Goal: Transaction & Acquisition: Obtain resource

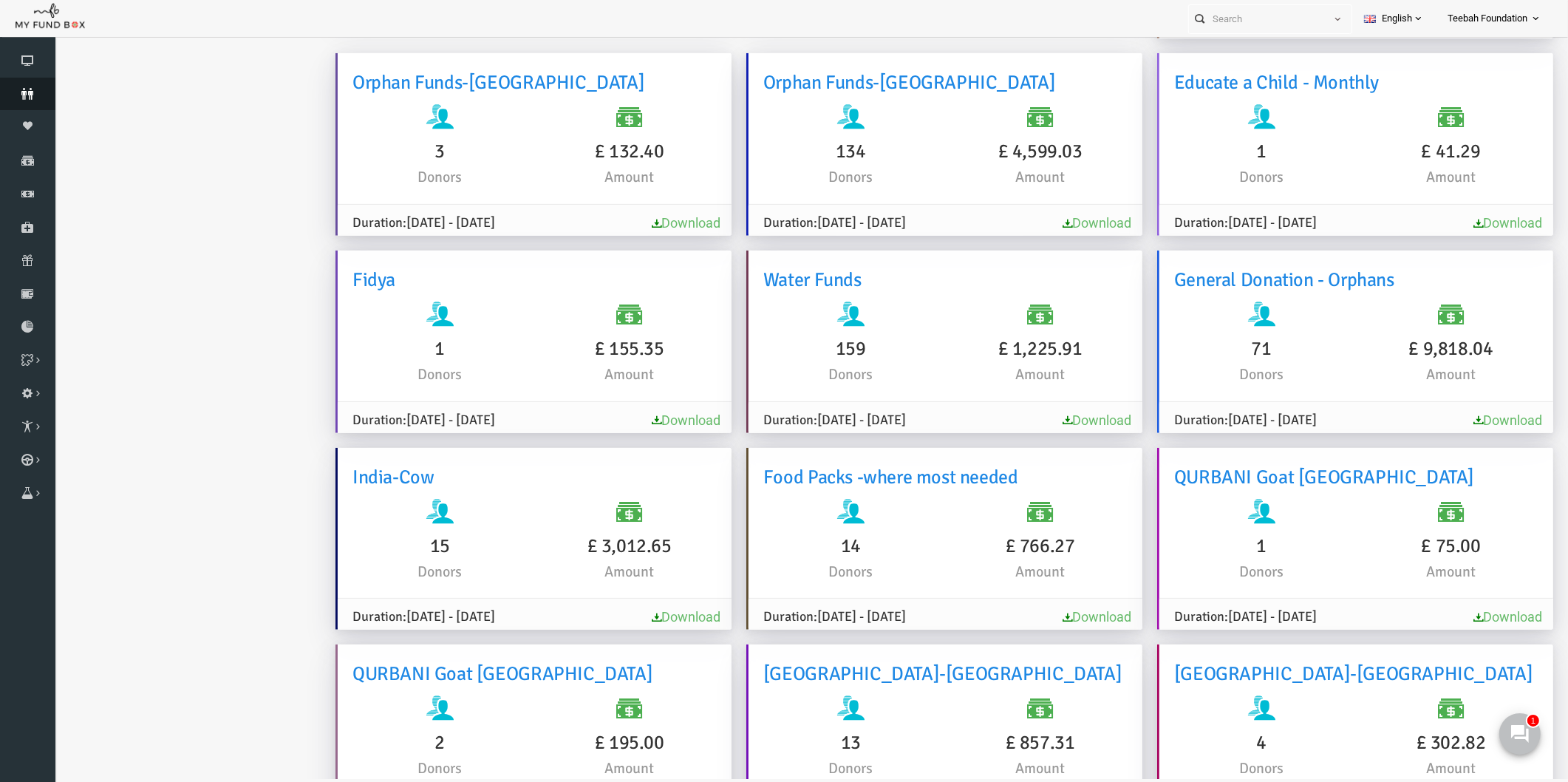
click at [27, 90] on icon at bounding box center [27, 94] width 56 height 11
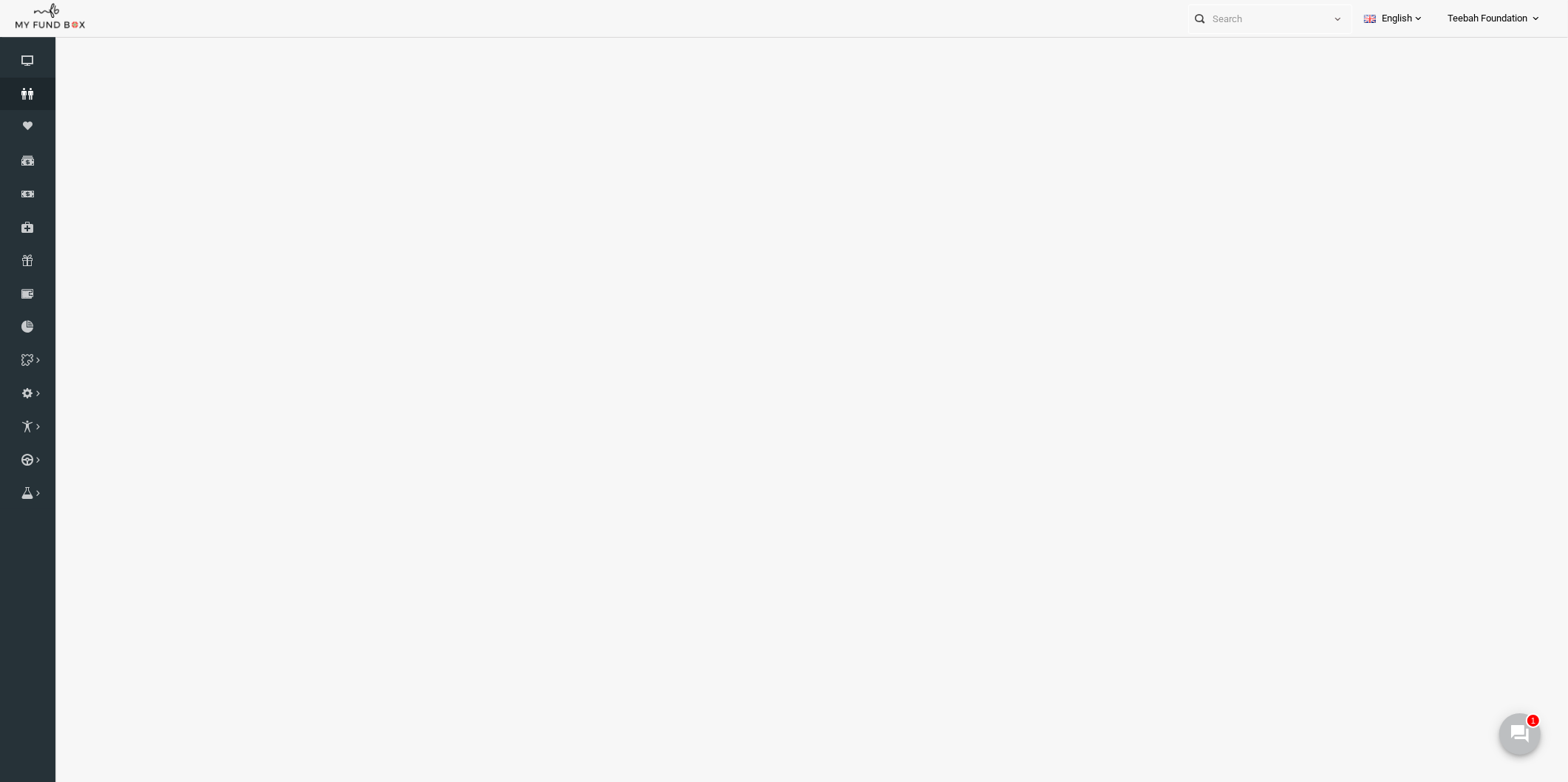
select select "100"
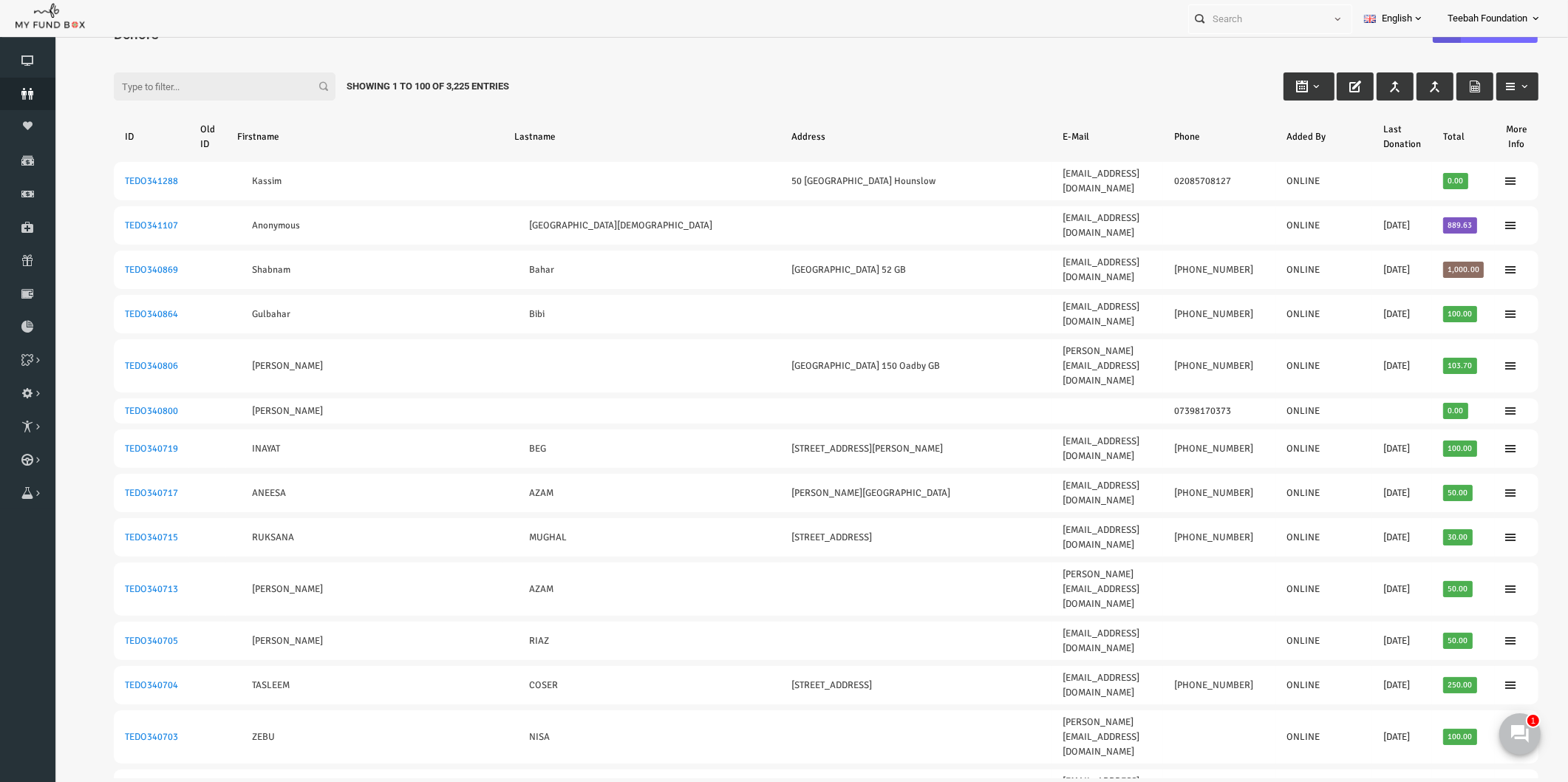
scroll to position [0, 0]
click at [163, 85] on input "Filter:" at bounding box center [194, 87] width 222 height 28
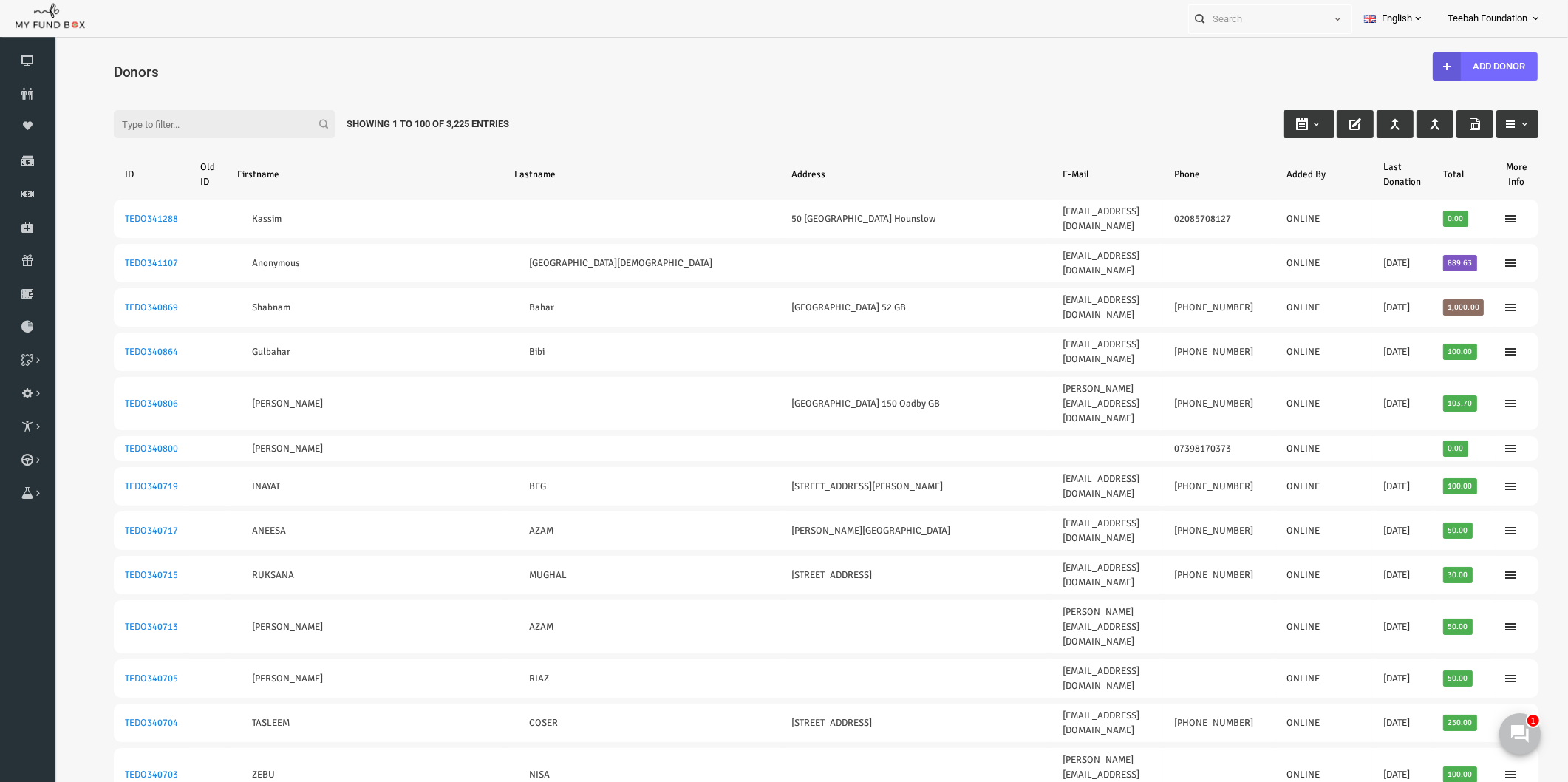
click at [160, 123] on input "Filter:" at bounding box center [194, 125] width 222 height 28
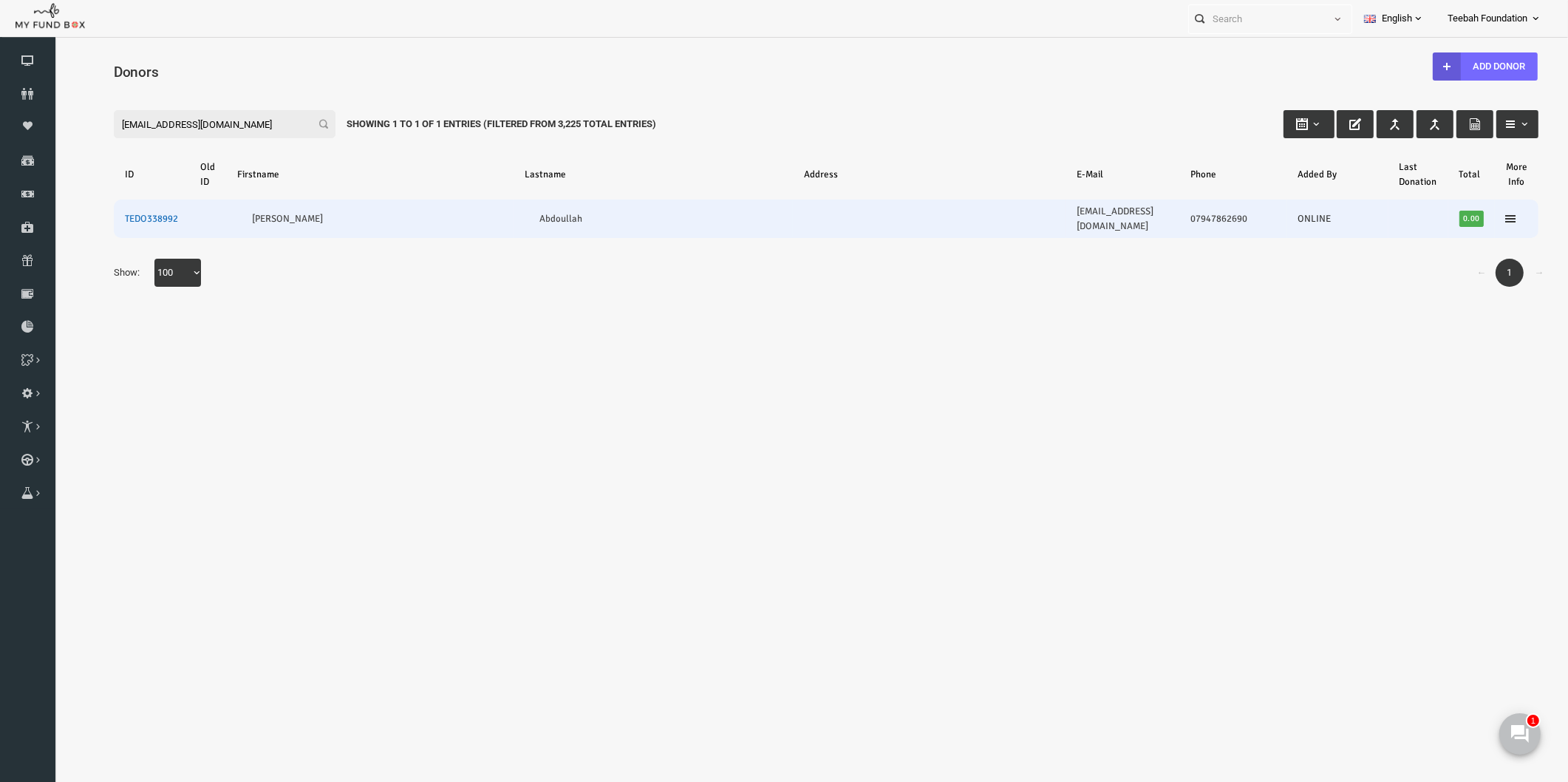
type input "[EMAIL_ADDRESS][DOMAIN_NAME]"
click at [126, 213] on link "TEDO338992" at bounding box center [121, 218] width 53 height 11
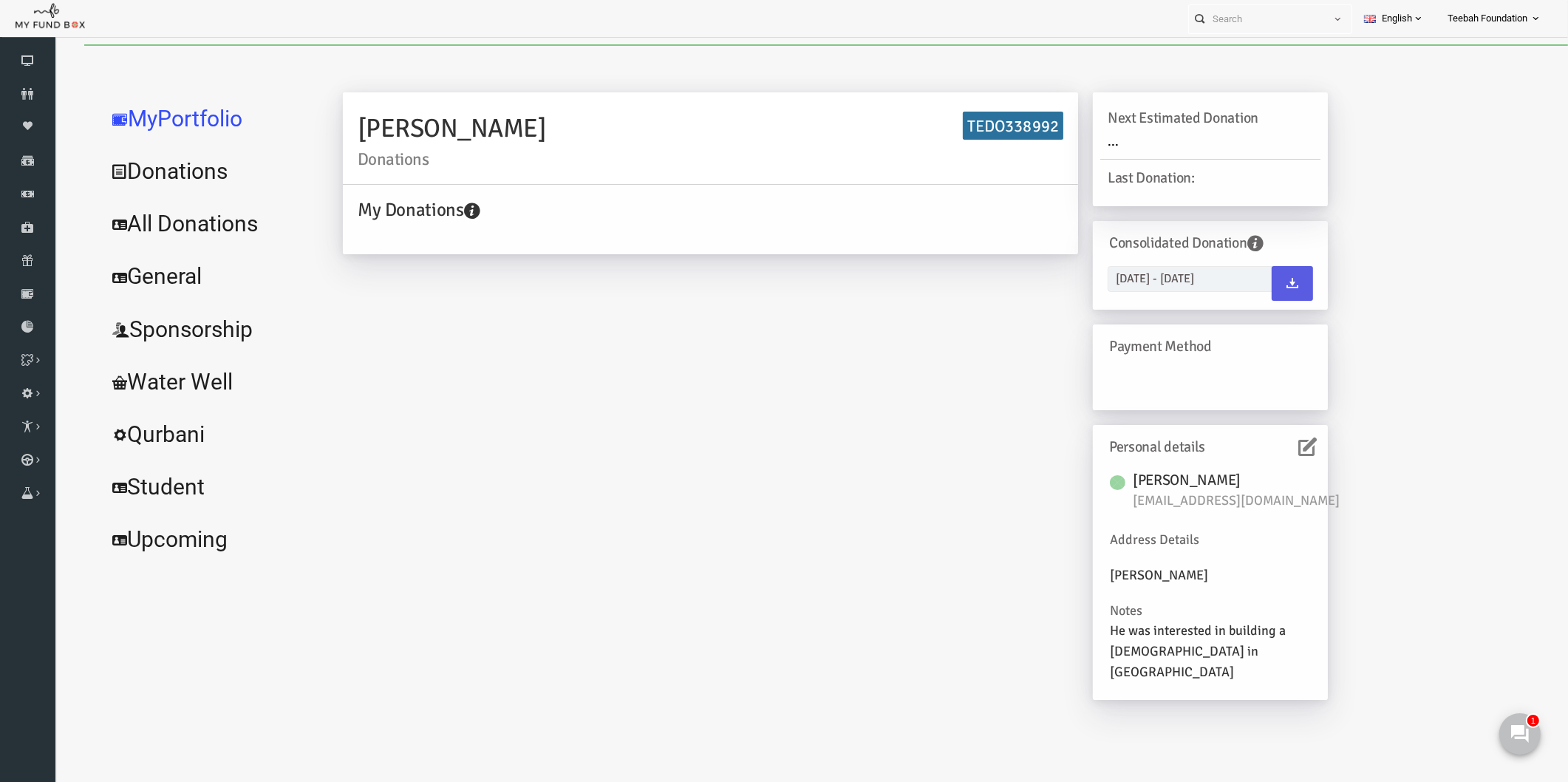
click at [1276, 450] on icon at bounding box center [1276, 446] width 19 height 19
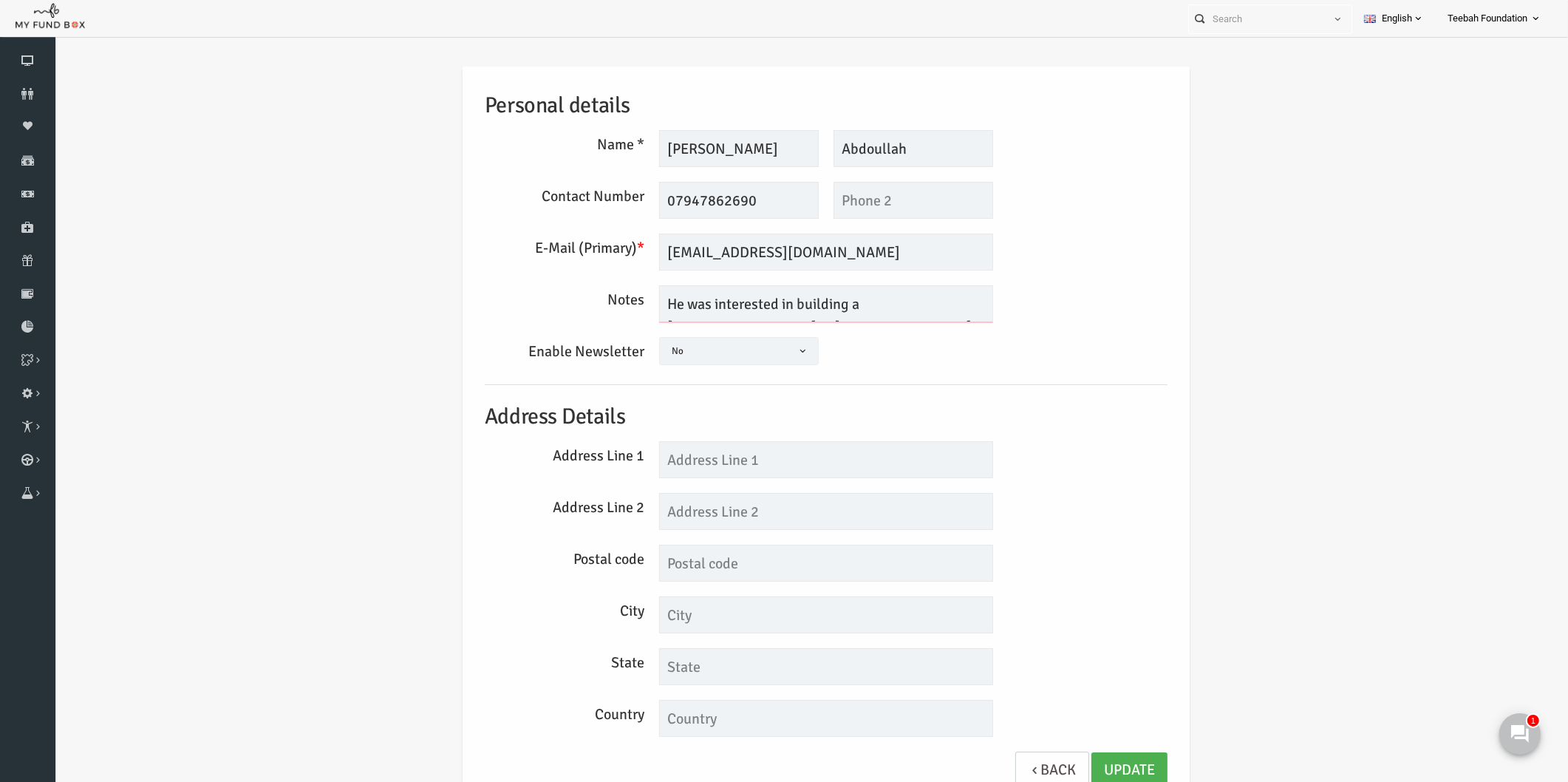
click at [752, 310] on textarea "He was interested in building a [DEMOGRAPHIC_DATA] in [GEOGRAPHIC_DATA]" at bounding box center [796, 304] width 334 height 37
drag, startPoint x: 837, startPoint y: 303, endPoint x: 887, endPoint y: 301, distance: 50.0
click at [887, 301] on textarea "He was interested in building a [DEMOGRAPHIC_DATA] in [GEOGRAPHIC_DATA]" at bounding box center [796, 304] width 334 height 37
click at [1241, 410] on div "Personal details Name * [PERSON_NAME] Description allows upto maximum of 255 ch…" at bounding box center [796, 438] width 1484 height 789
click at [25, 94] on icon at bounding box center [27, 94] width 56 height 11
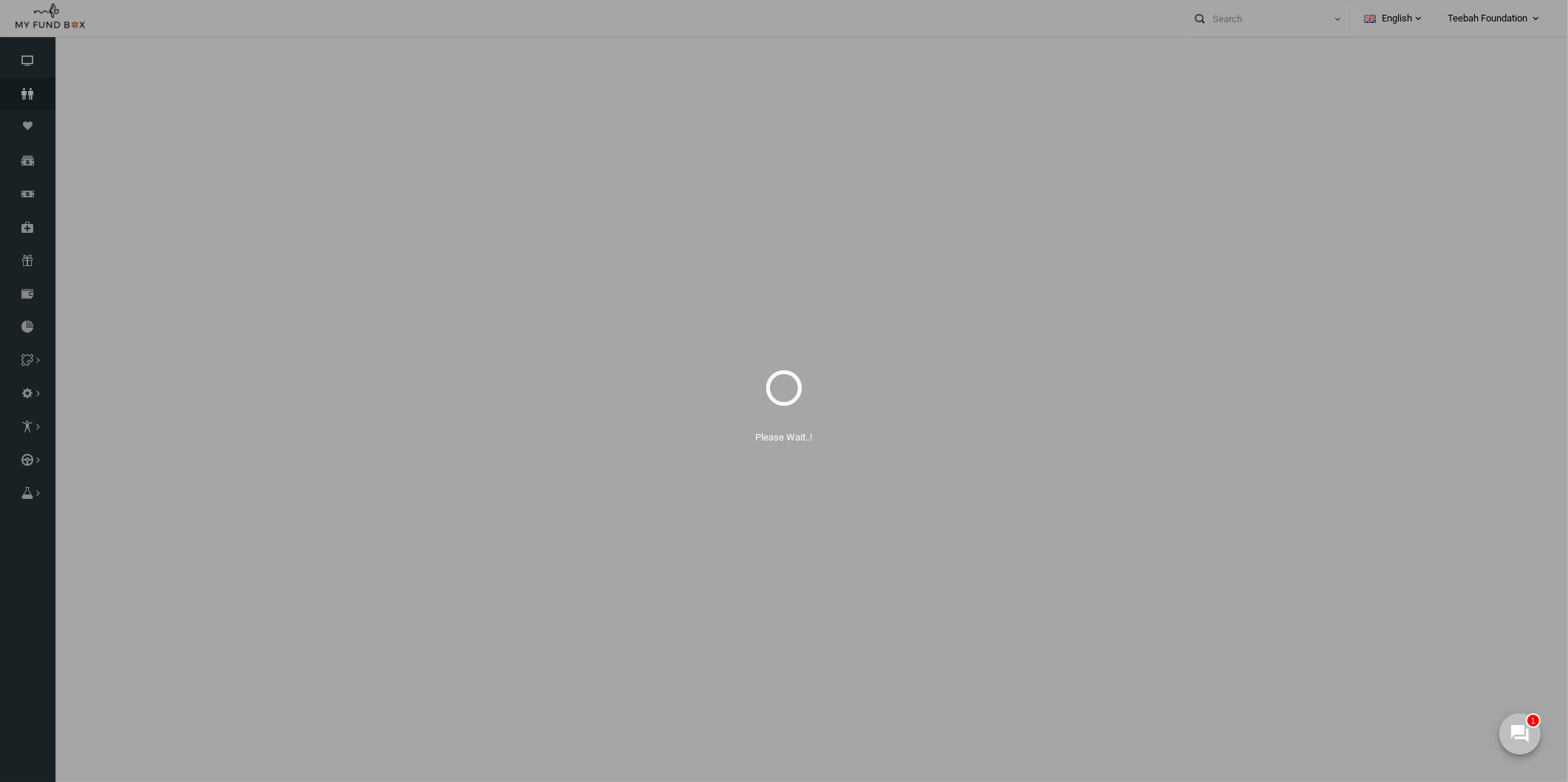
select select "100"
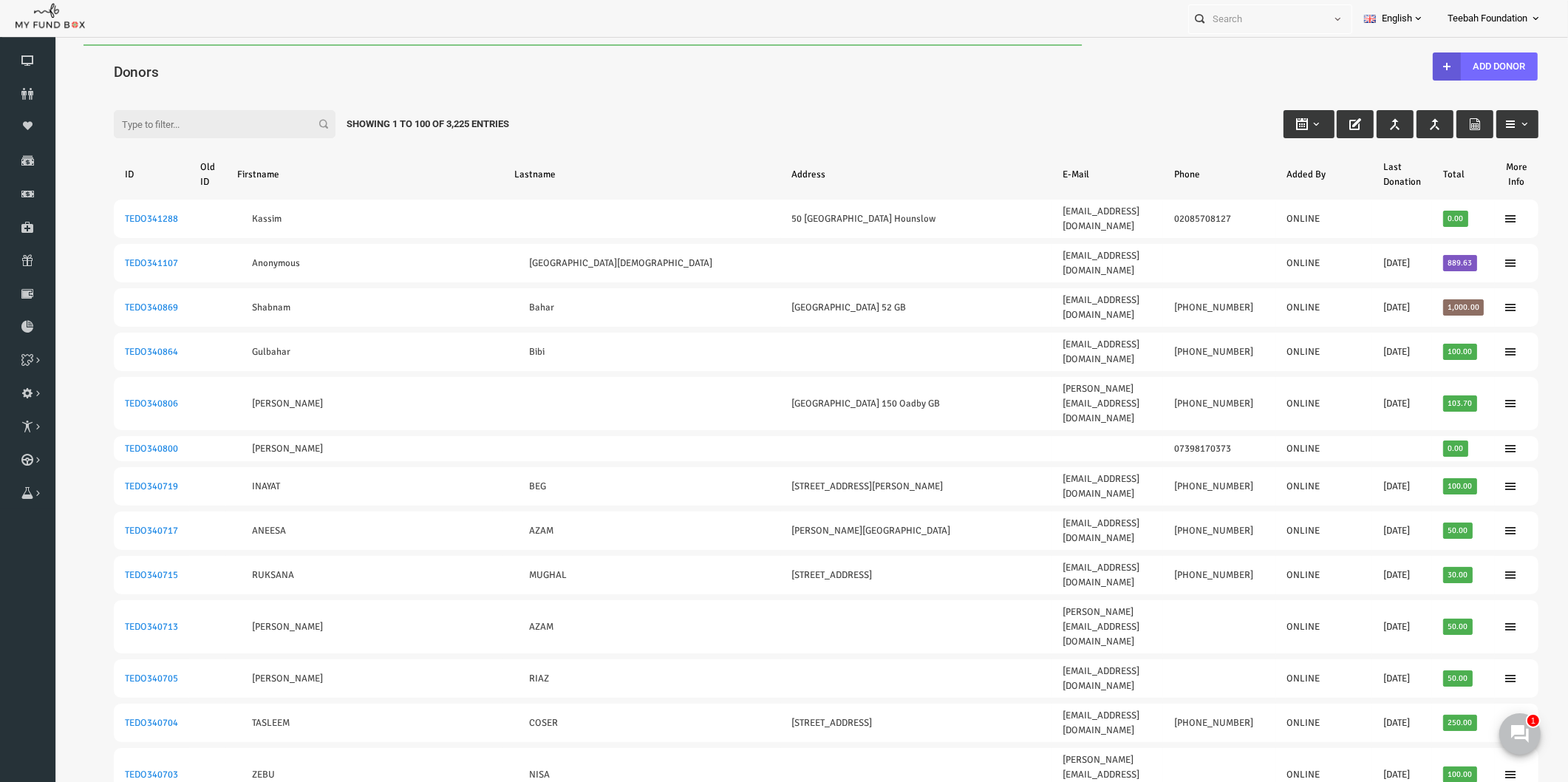
click at [951, 116] on div "Filter: Showing 1 to 100 of 3,225 Entries" at bounding box center [796, 110] width 1454 height 40
click at [128, 115] on input "Filter:" at bounding box center [194, 125] width 222 height 28
paste input "[EMAIL_ADDRESS][DOMAIN_NAME]"
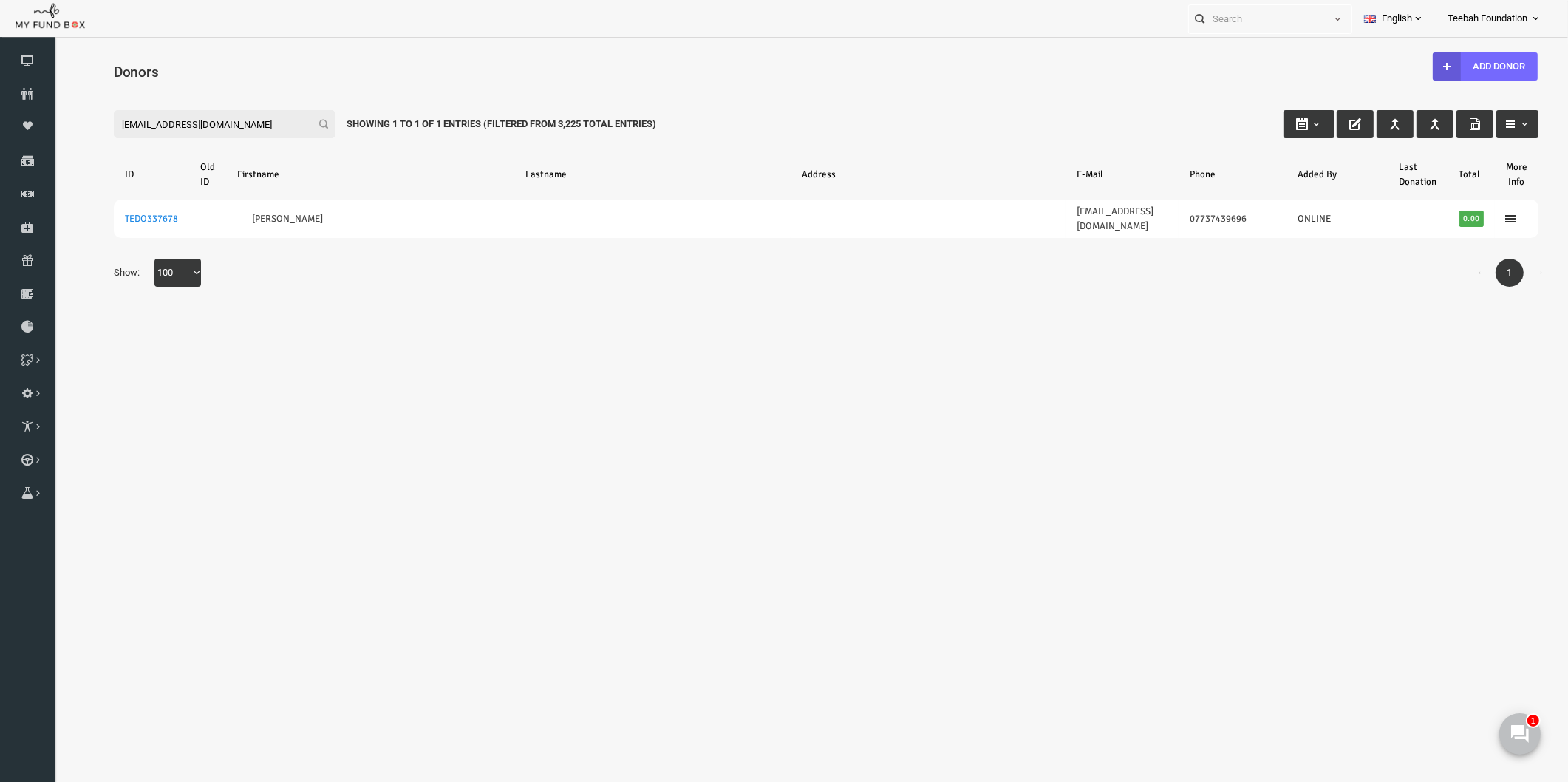
type input "[EMAIL_ADDRESS][DOMAIN_NAME]"
click at [328, 403] on body "Donor Not Found Beneficiary Not Found Partner Not Found!!!! Please Fill out thi…" at bounding box center [796, 430] width 1484 height 773
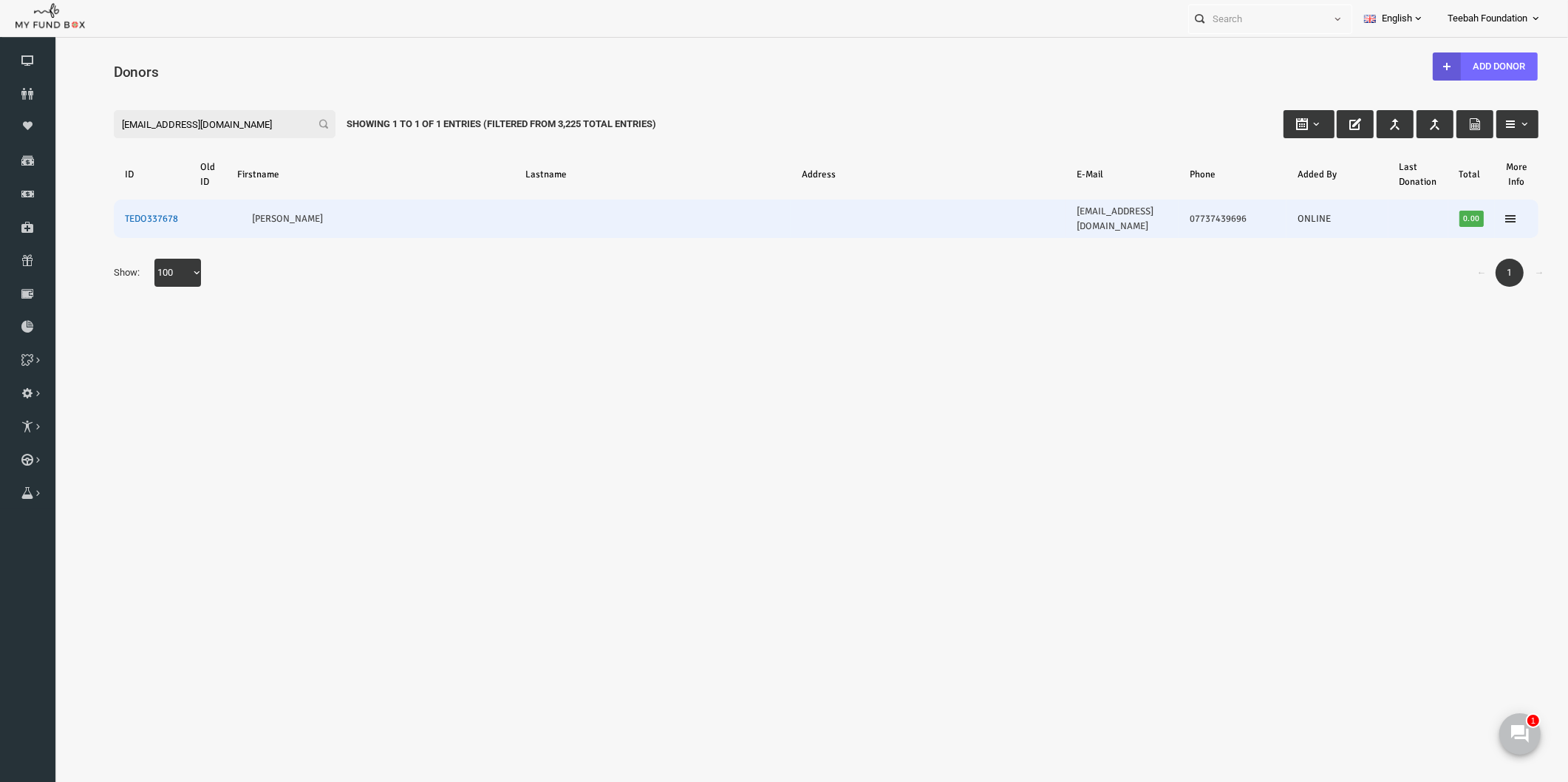
click at [103, 213] on link "TEDO337678" at bounding box center [121, 218] width 53 height 11
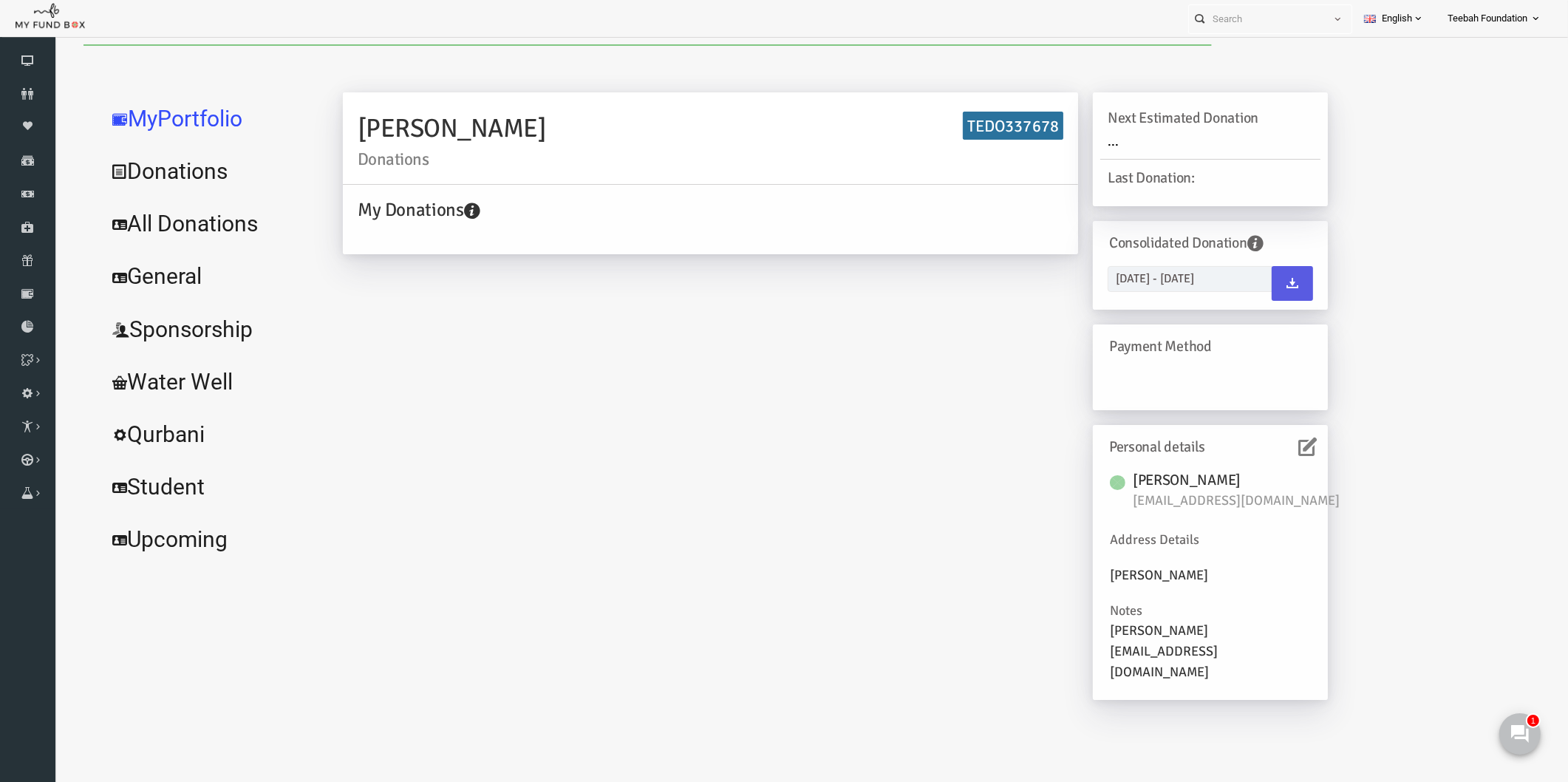
click at [161, 227] on link "All Donations" at bounding box center [179, 224] width 222 height 53
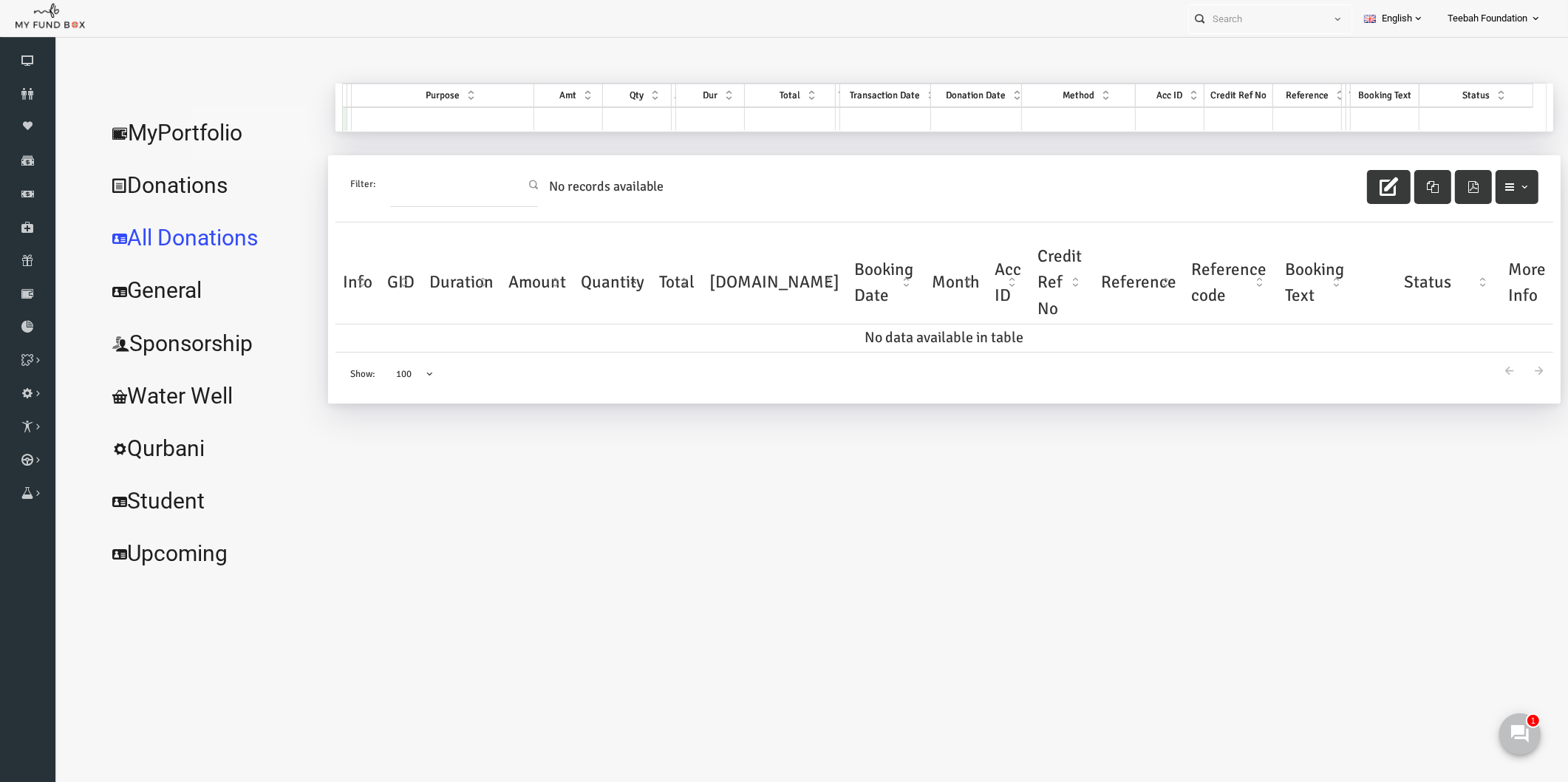
click at [198, 124] on link "MyPortfolio" at bounding box center [179, 133] width 222 height 53
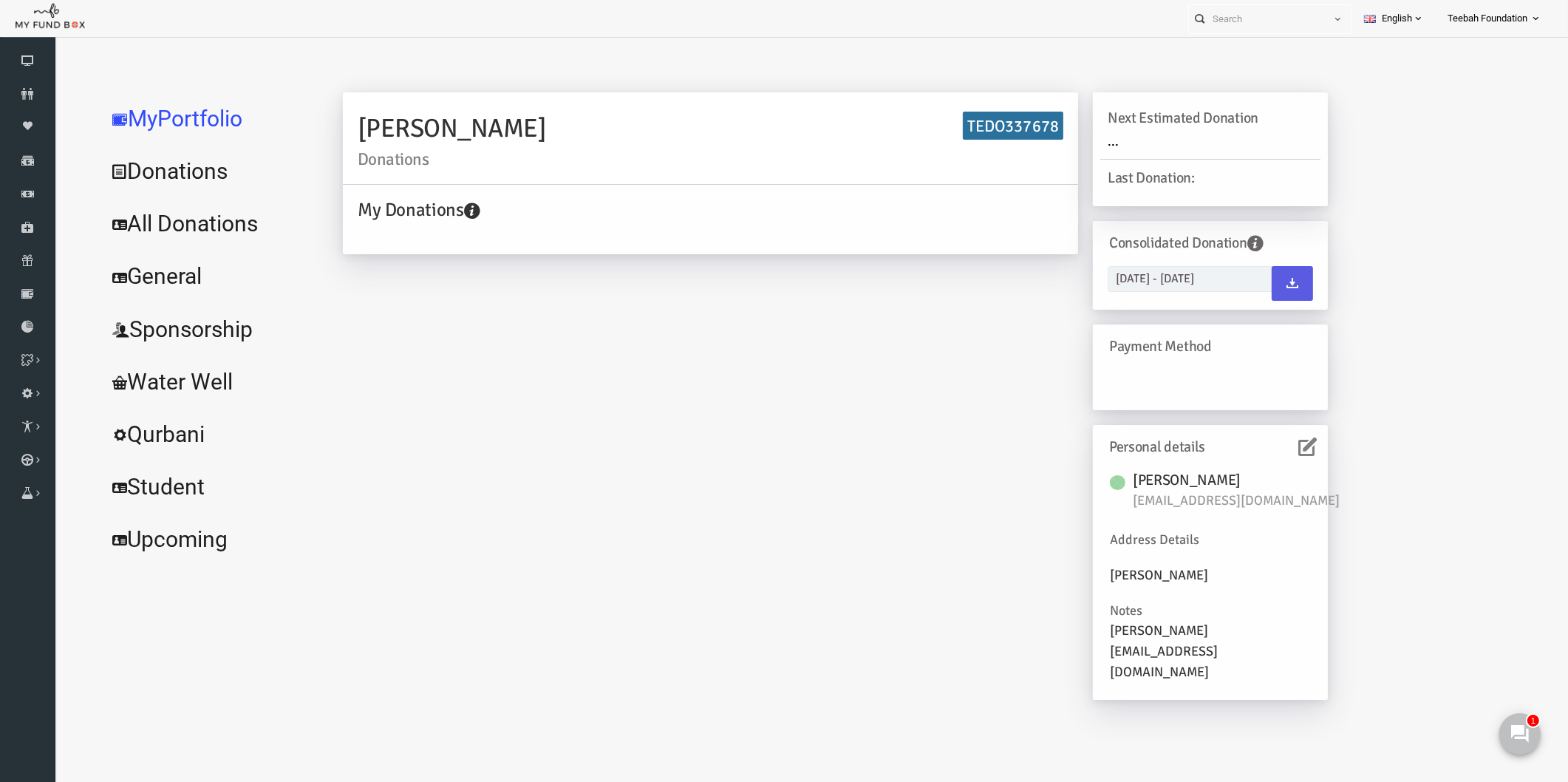
click at [522, 257] on div "Your causes information will be available by selecting your causes. You can upg…" at bounding box center [509, 269] width 136 height 74
click at [1281, 446] on icon at bounding box center [1276, 446] width 19 height 19
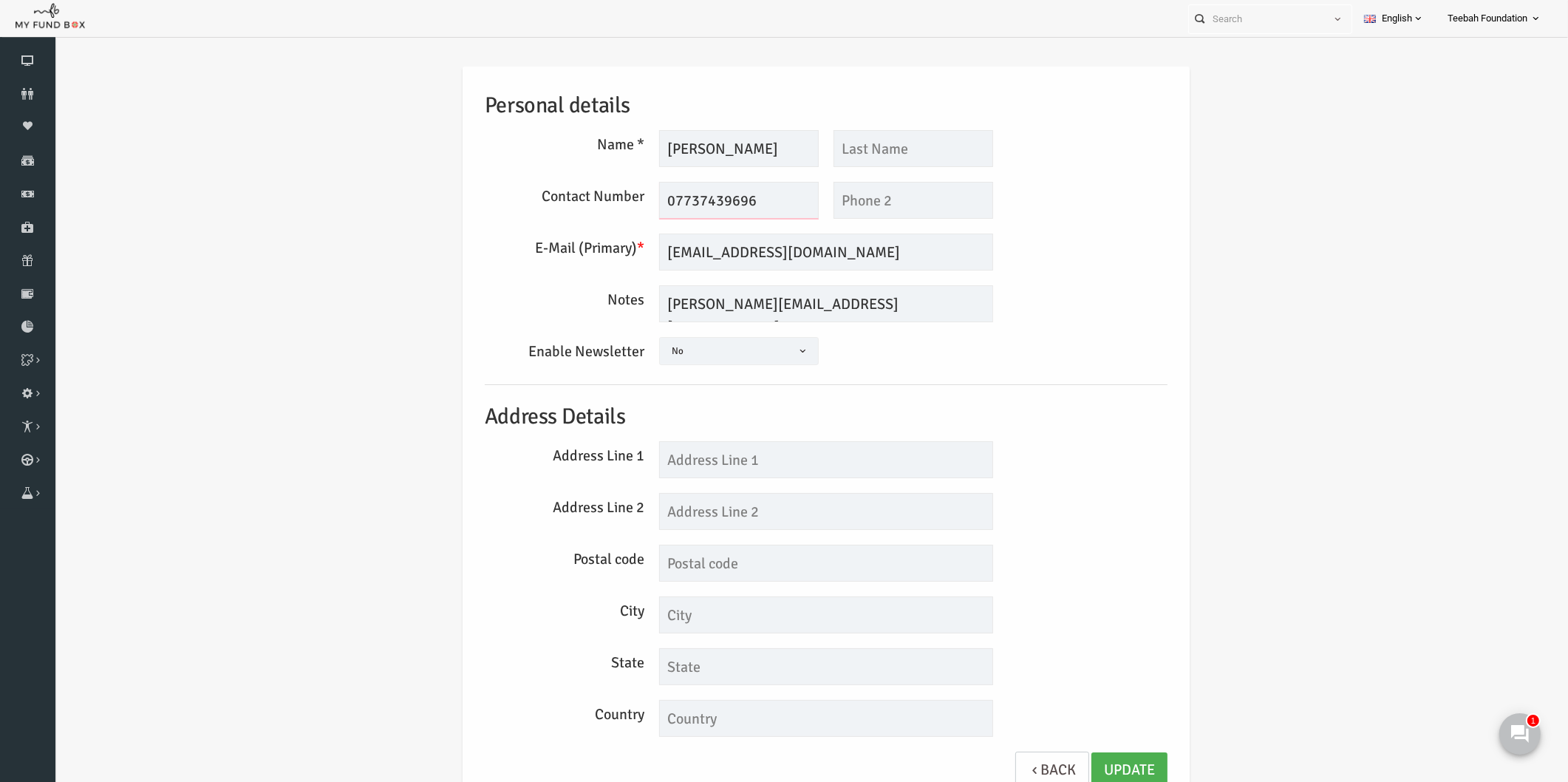
drag, startPoint x: 678, startPoint y: 201, endPoint x: 707, endPoint y: 200, distance: 29.0
click at [707, 200] on input "07737439696" at bounding box center [708, 201] width 160 height 37
click at [44, 100] on link "Donors" at bounding box center [27, 94] width 56 height 33
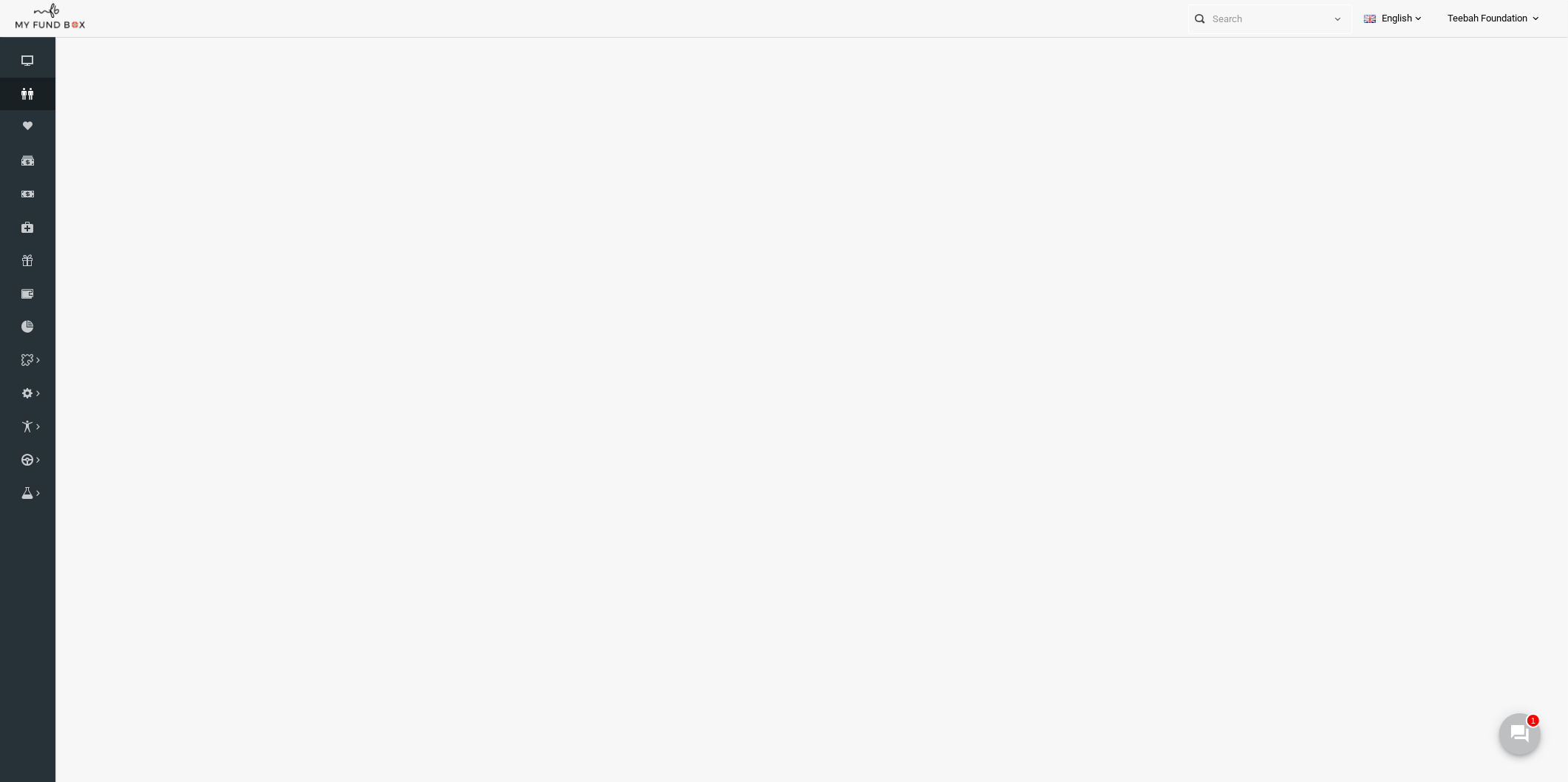
select select "100"
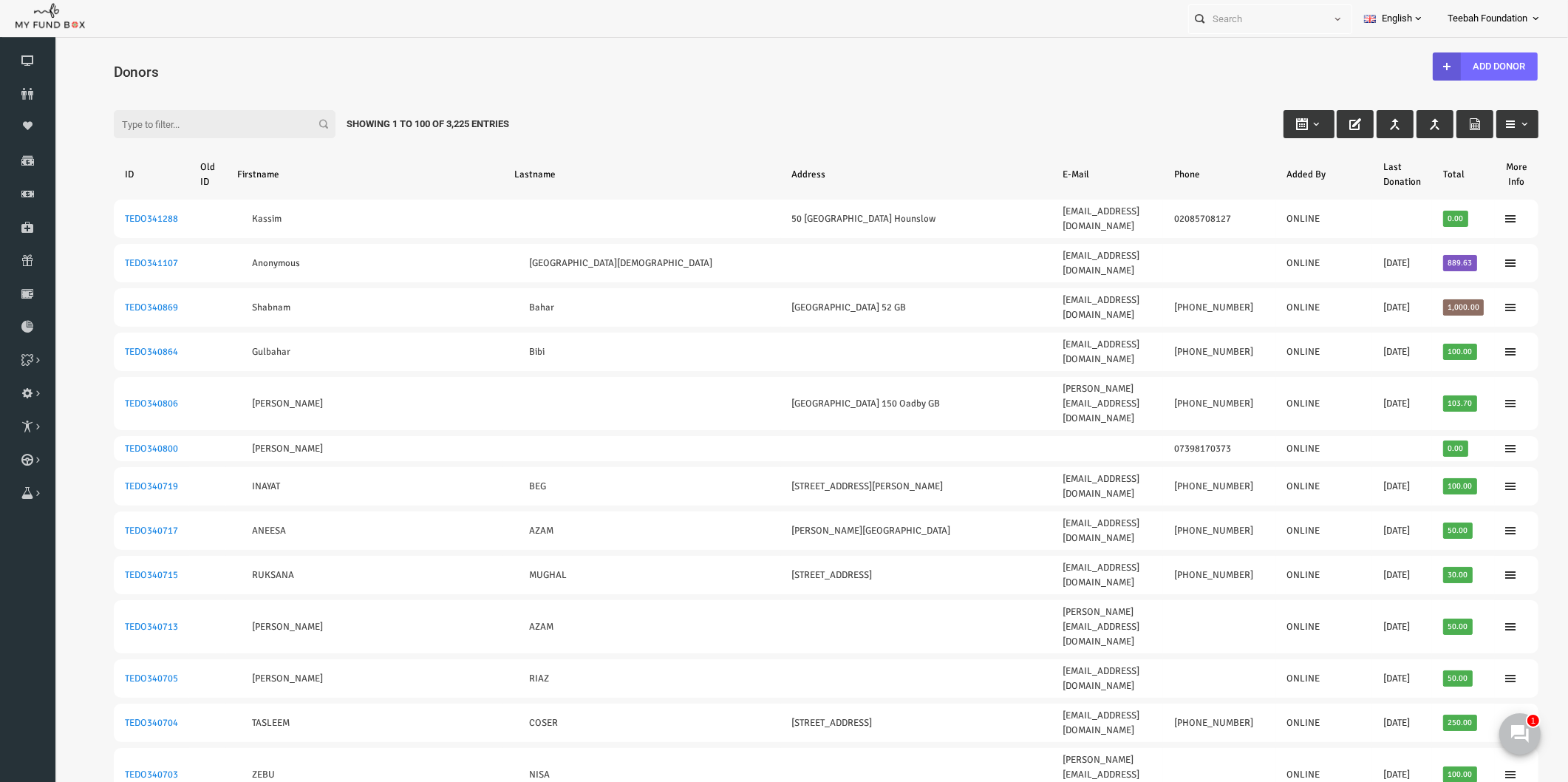
click at [27, 315] on link "Download Report" at bounding box center [27, 326] width 56 height 33
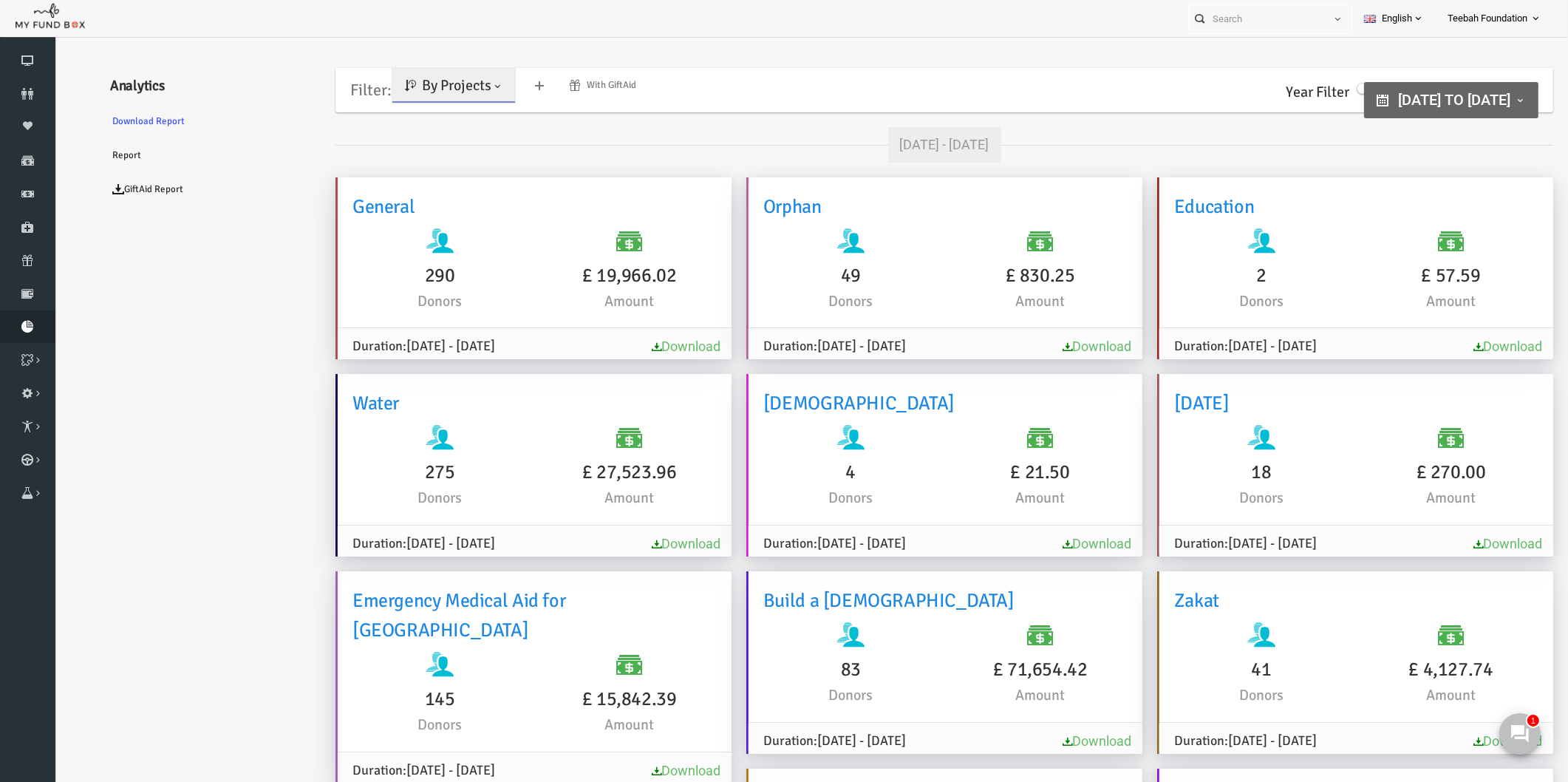
click at [443, 94] on span "By Projects" at bounding box center [426, 85] width 70 height 19
click at [432, 139] on link "By Causes" at bounding box center [425, 150] width 125 height 27
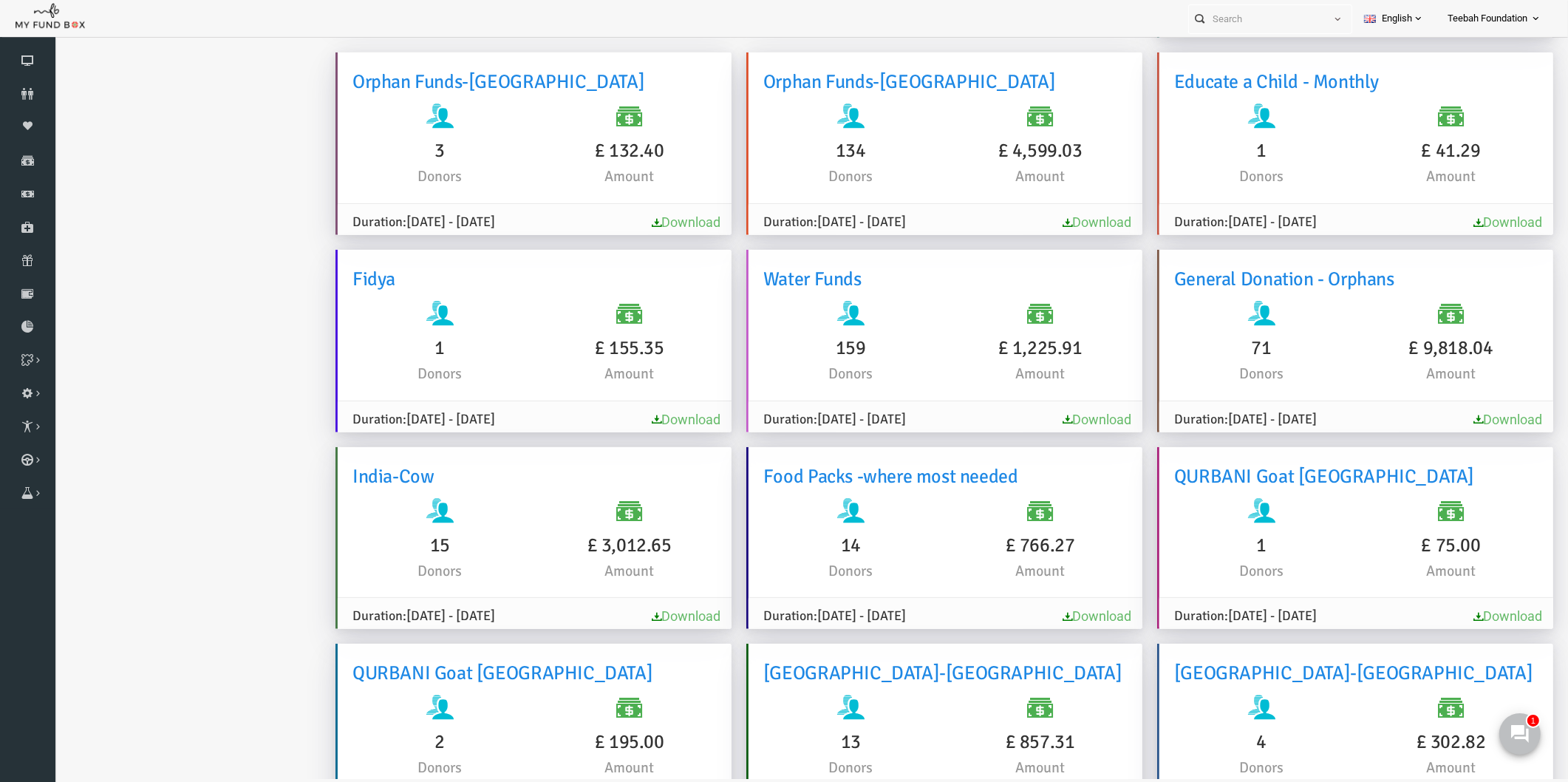
scroll to position [1583, 0]
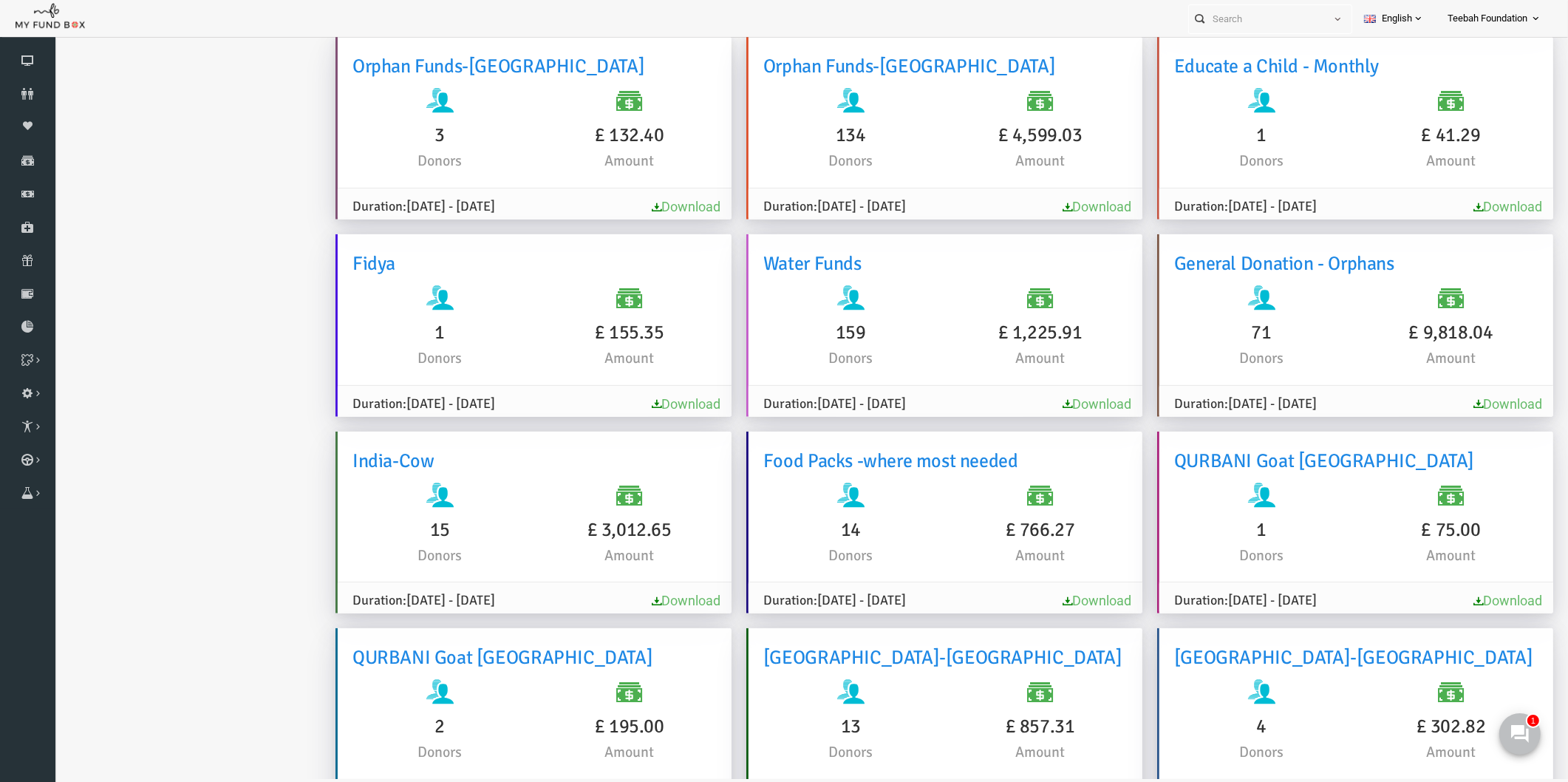
click at [1034, 593] on link "Download" at bounding box center [1067, 601] width 69 height 16
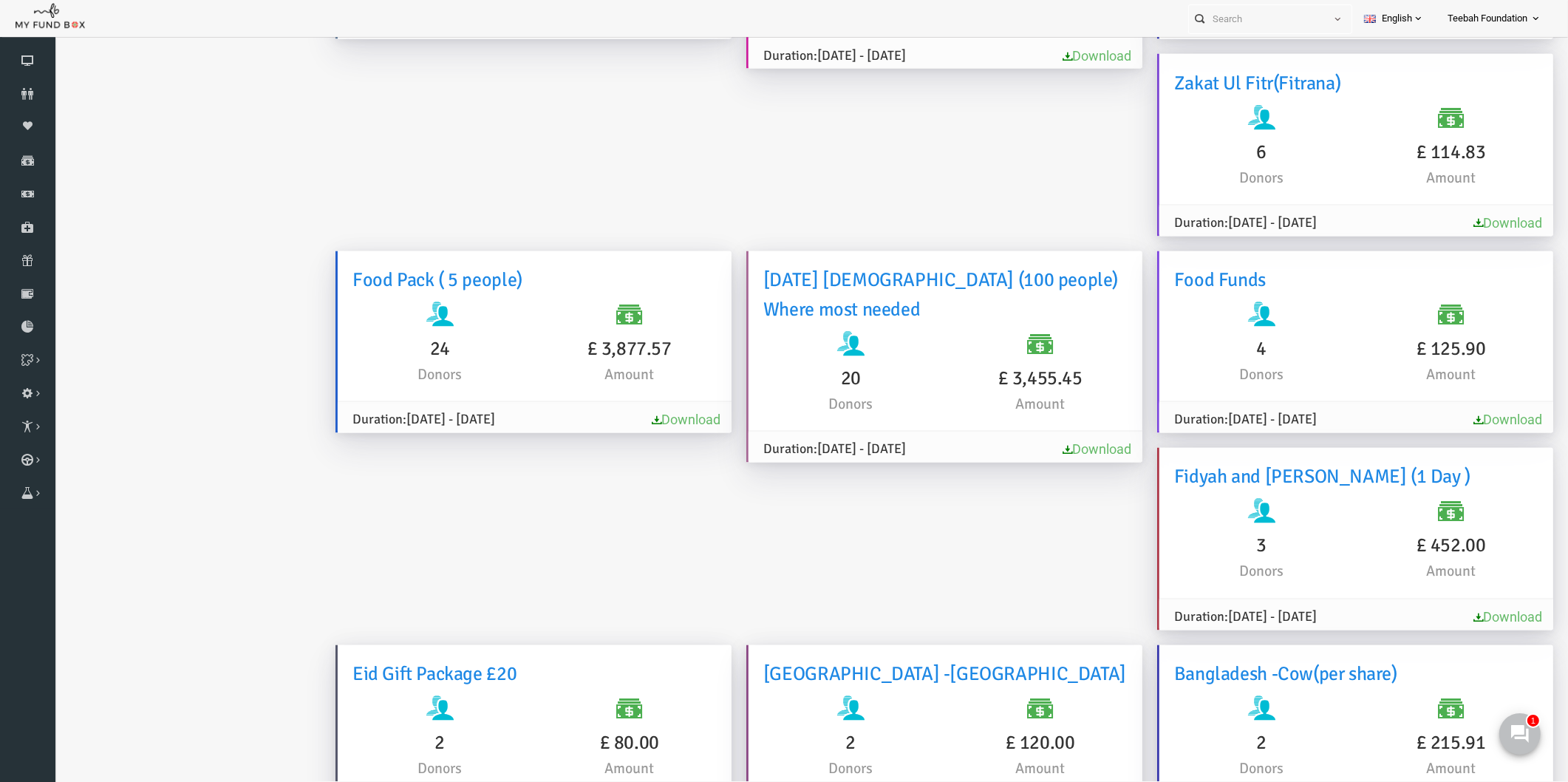
scroll to position [3923, 0]
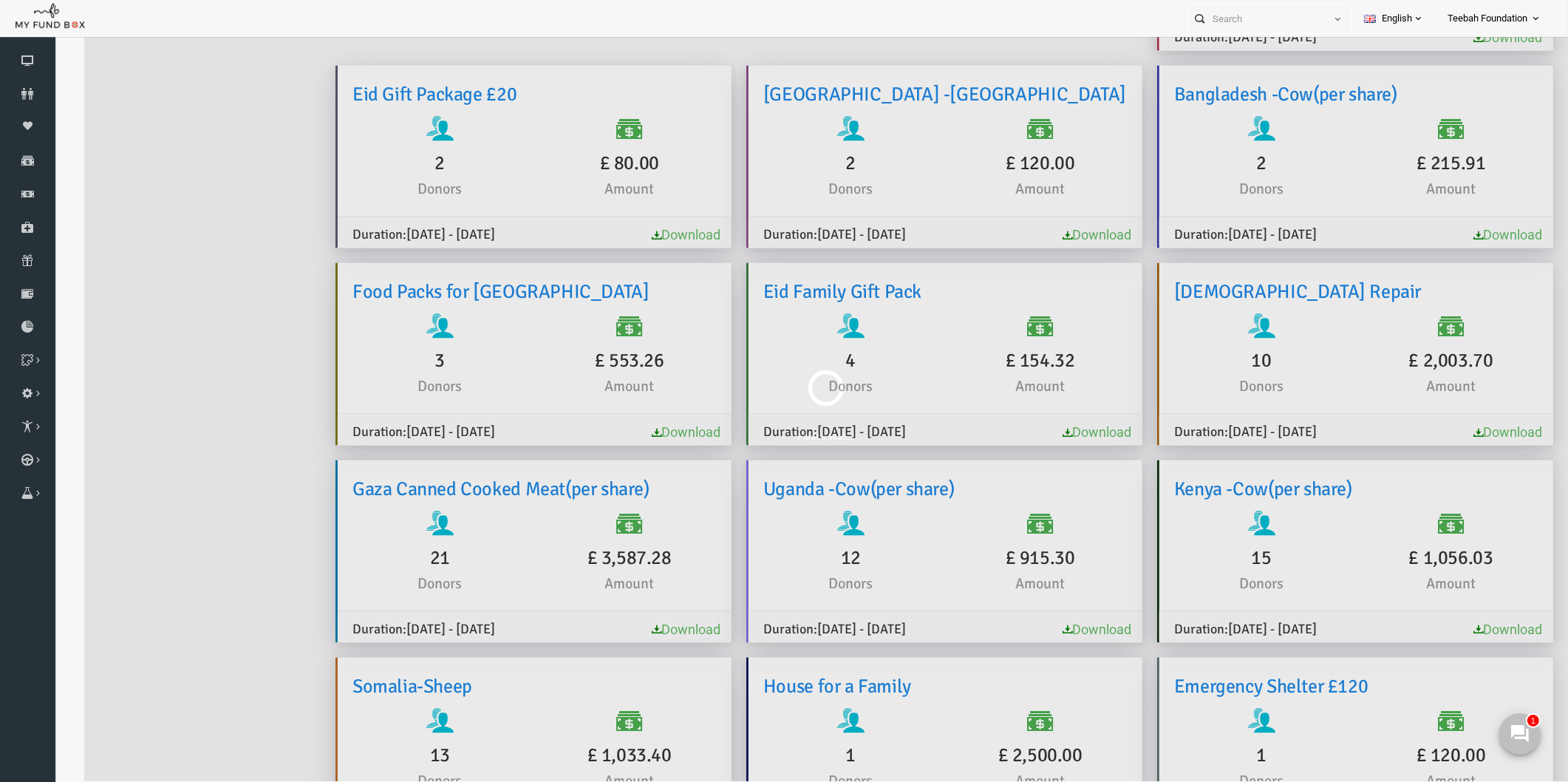
scroll to position [0, 0]
